Goal: Task Accomplishment & Management: Use online tool/utility

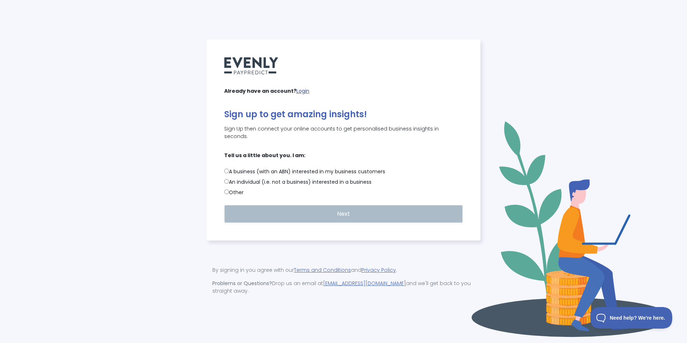
click at [301, 94] on link "Login" at bounding box center [302, 90] width 13 height 7
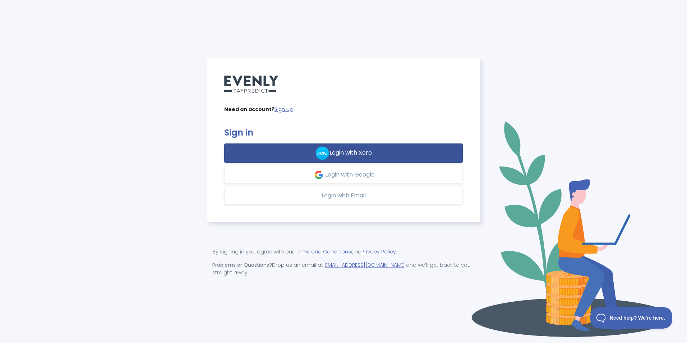
click at [350, 153] on span "Login with Xero" at bounding box center [350, 153] width 42 height 8
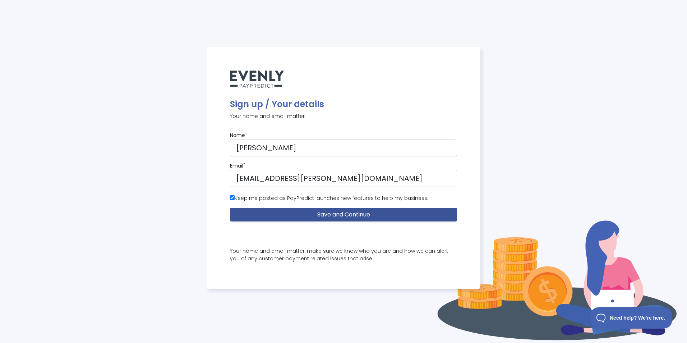
click at [350, 216] on button "Save and Continue" at bounding box center [343, 215] width 227 height 14
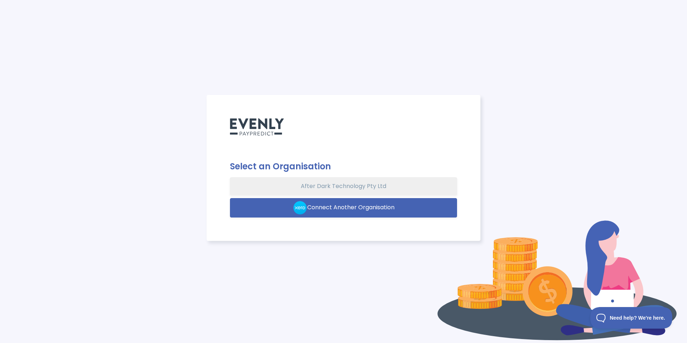
click at [361, 185] on button "After Dark Technology Pty Ltd" at bounding box center [343, 186] width 227 height 18
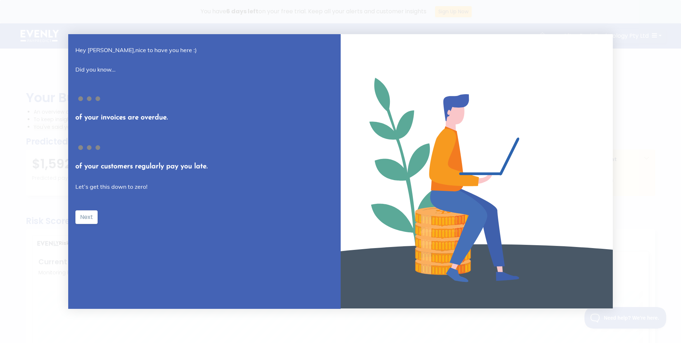
scroll to position [172, 616]
click at [90, 216] on button "Next" at bounding box center [86, 217] width 22 height 14
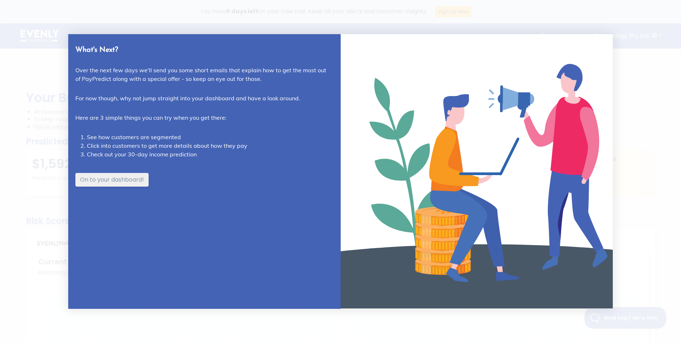
click at [123, 180] on button "On to your dashboard!" at bounding box center [111, 180] width 73 height 14
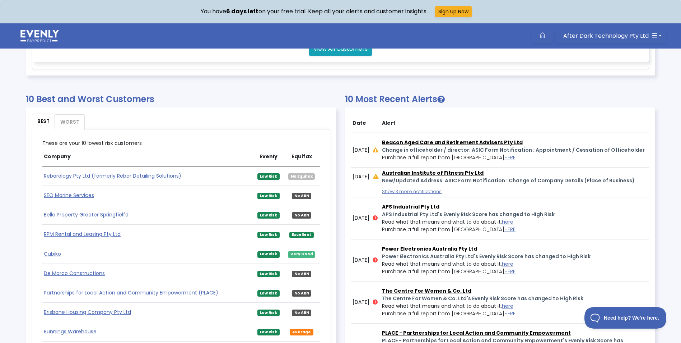
scroll to position [359, 0]
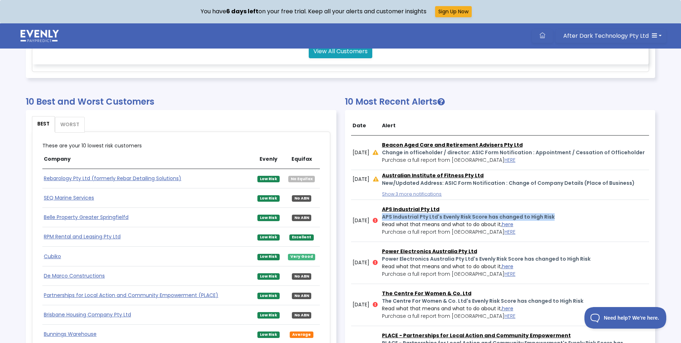
drag, startPoint x: 395, startPoint y: 217, endPoint x: 568, endPoint y: 215, distance: 172.7
click at [568, 215] on p "APS Industrial Pty Ltd's Evenly Risk Score has changed to High Risk" at bounding box center [515, 217] width 266 height 8
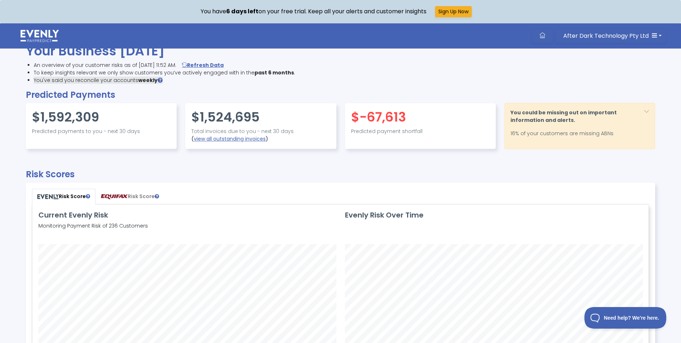
scroll to position [0, 0]
